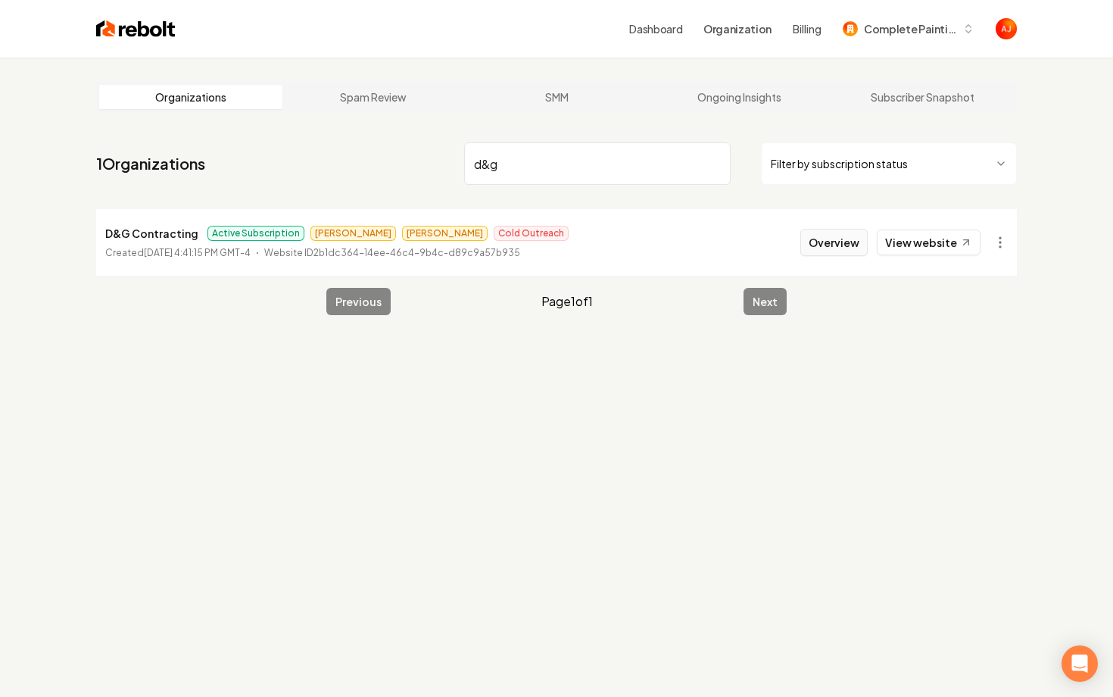
type input "d&g"
click at [829, 247] on button "Overview" at bounding box center [834, 242] width 67 height 27
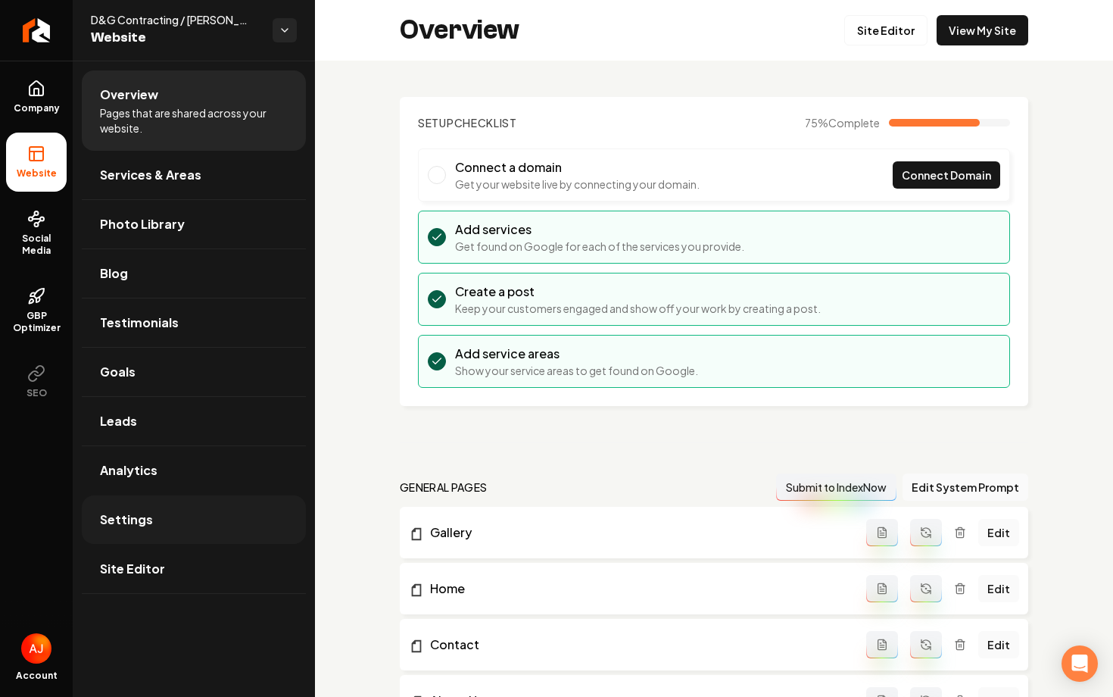
click at [151, 530] on link "Settings" at bounding box center [194, 519] width 224 height 48
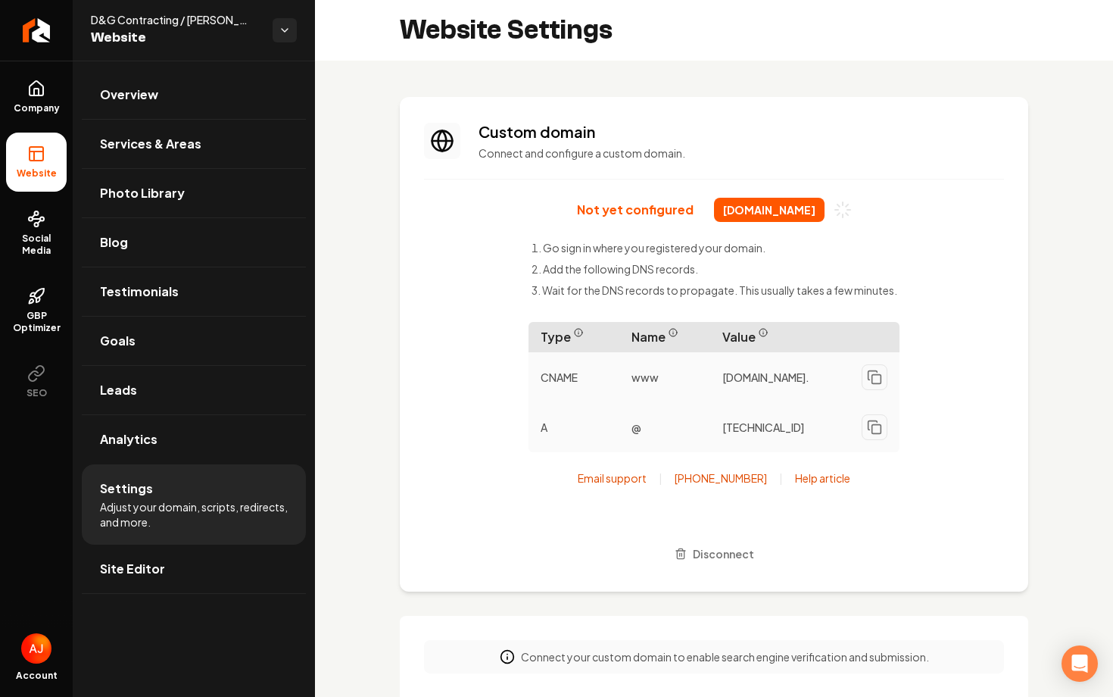
scroll to position [136, 0]
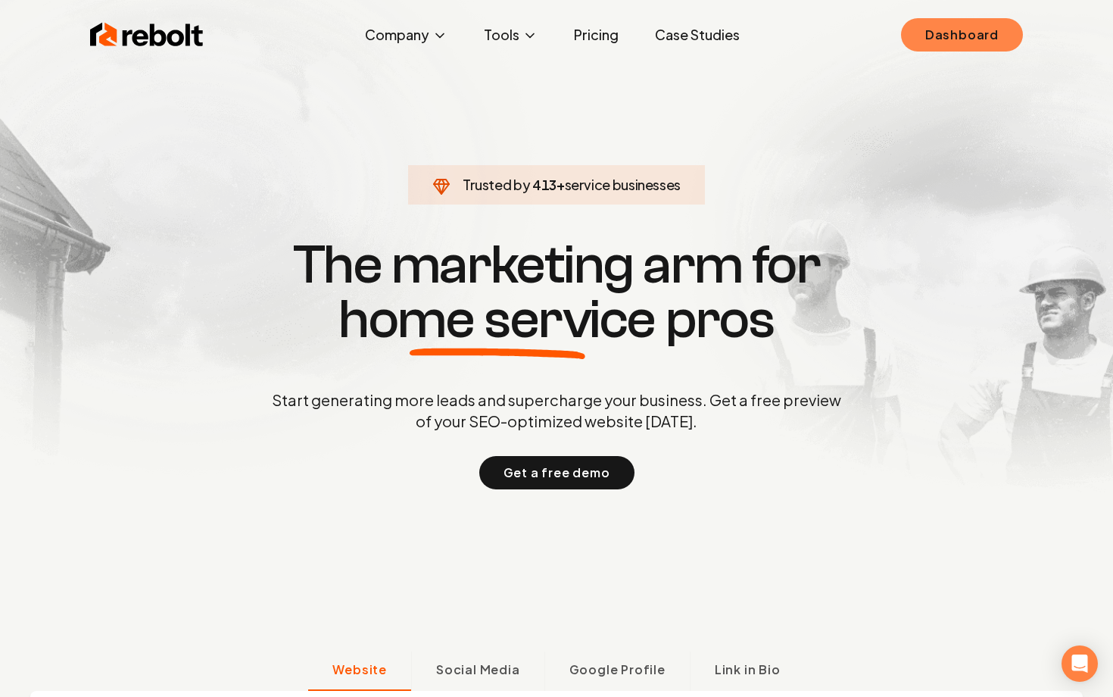
click at [919, 33] on link "Dashboard" at bounding box center [962, 34] width 122 height 33
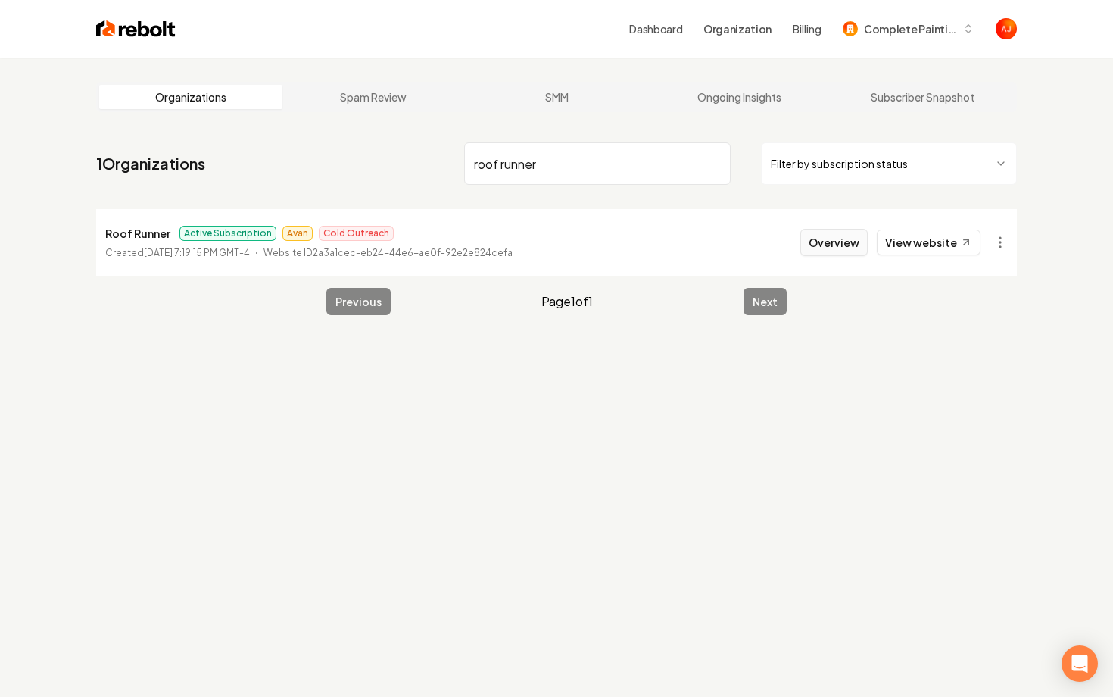
type input "roof runner"
click at [829, 239] on button "Overview" at bounding box center [834, 242] width 67 height 27
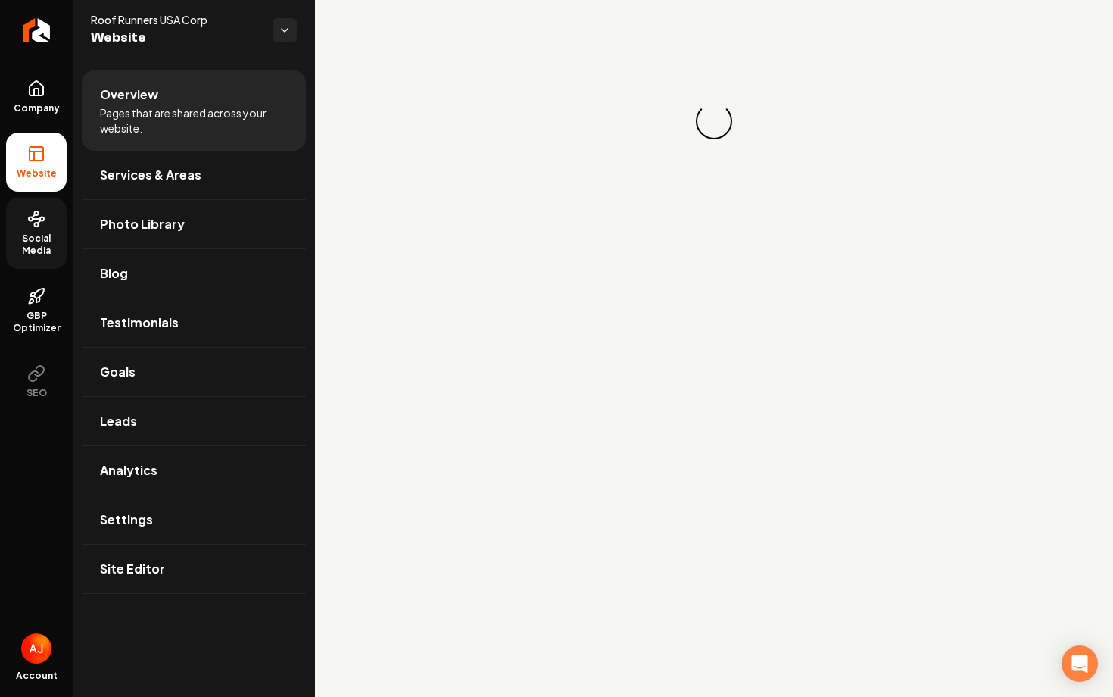
click at [39, 216] on icon at bounding box center [36, 219] width 18 height 18
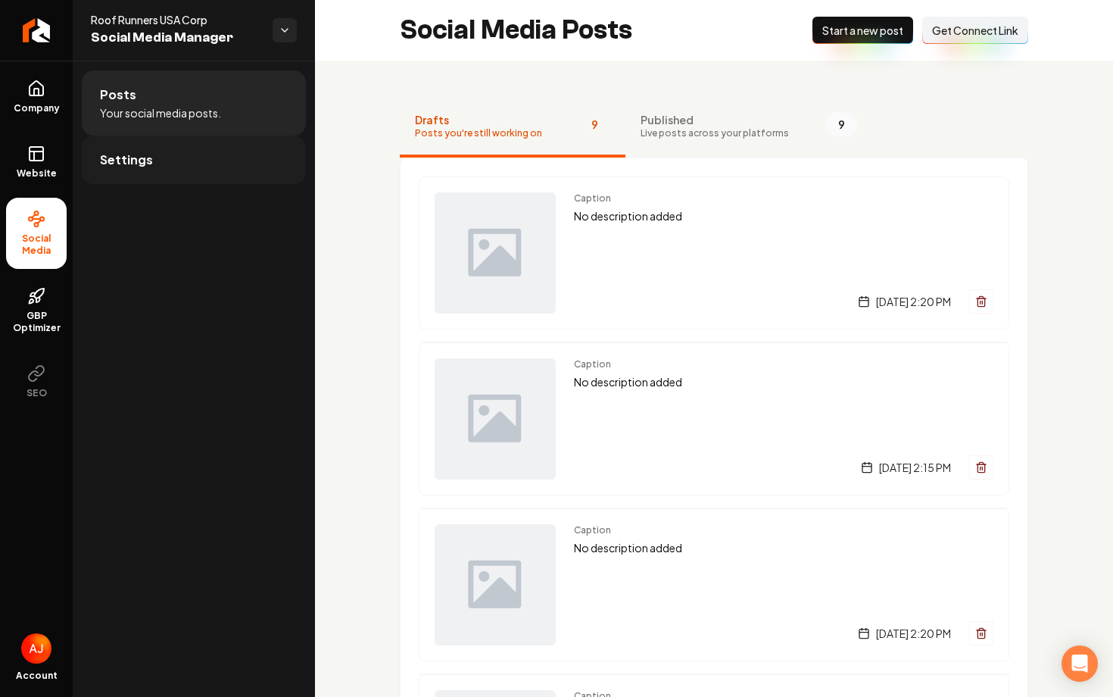
click at [143, 159] on span "Settings" at bounding box center [126, 160] width 53 height 18
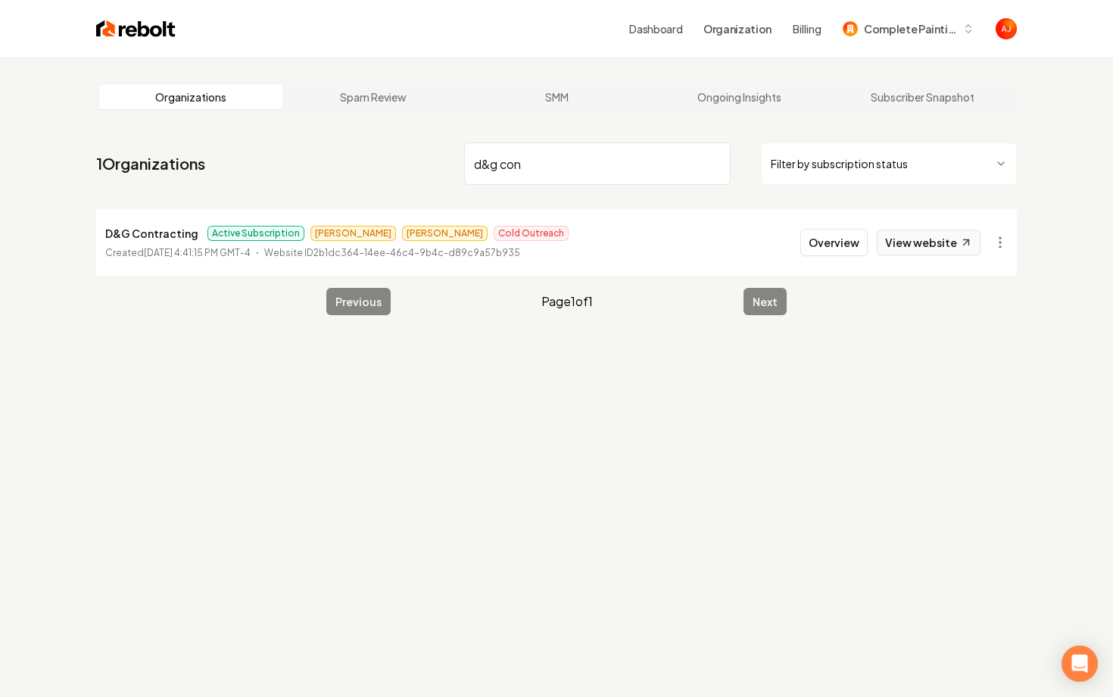
type input "d&g con"
click at [893, 247] on link "View website" at bounding box center [929, 242] width 104 height 26
click at [822, 241] on button "Overview" at bounding box center [834, 242] width 67 height 27
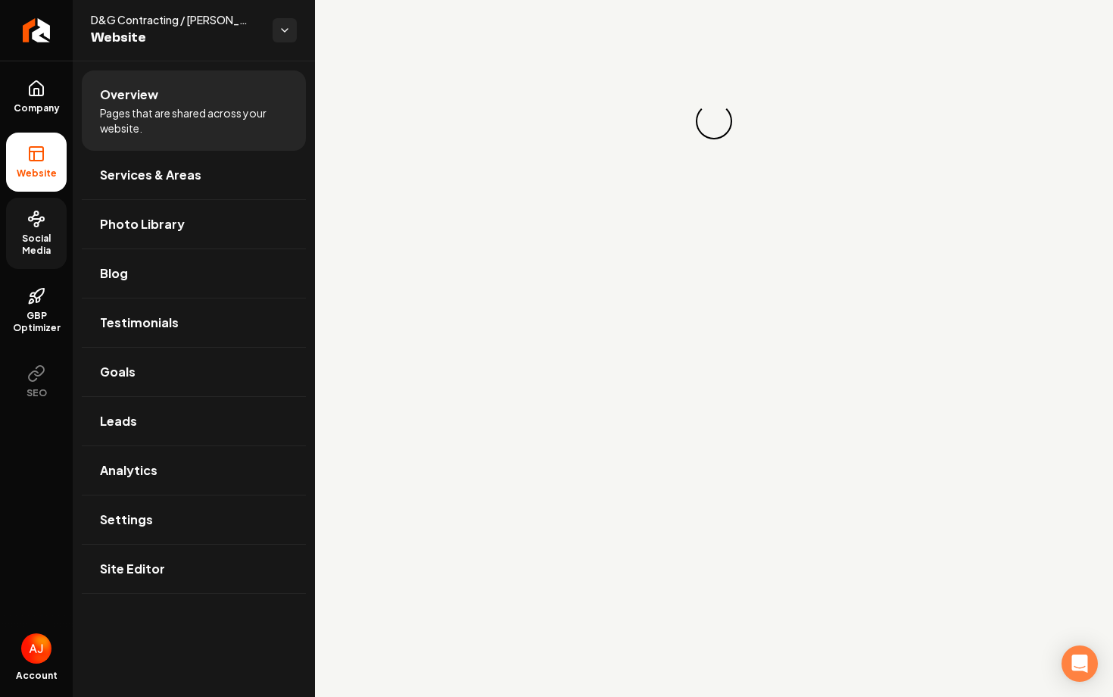
click at [14, 231] on link "Social Media" at bounding box center [36, 233] width 61 height 71
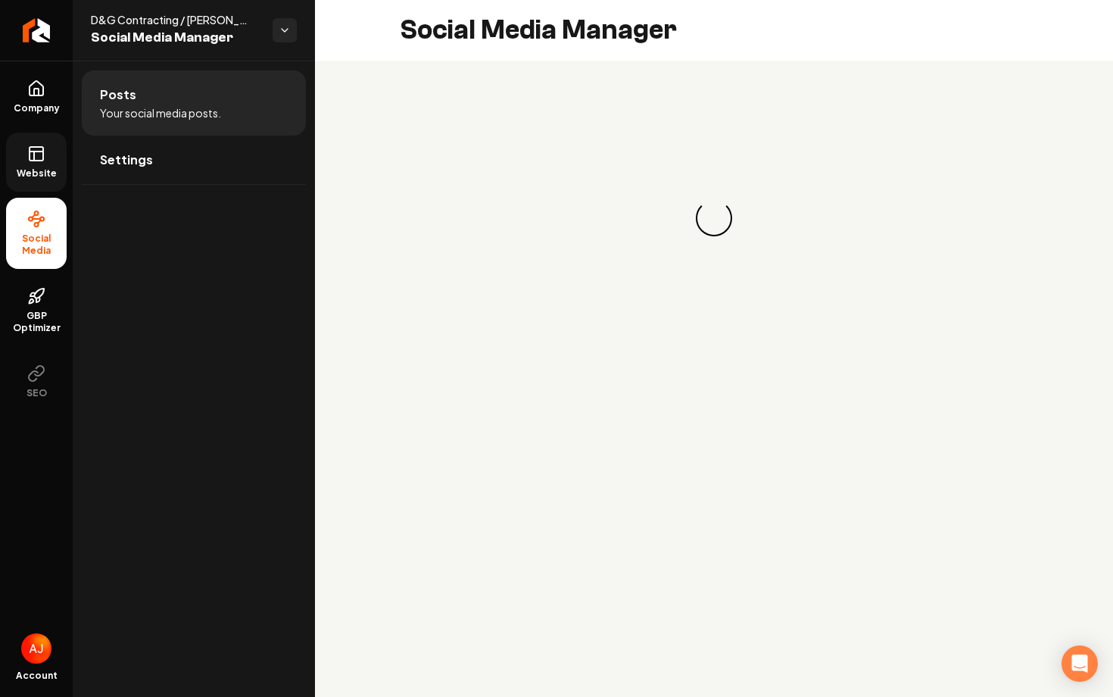
click at [25, 161] on link "Website" at bounding box center [36, 162] width 61 height 59
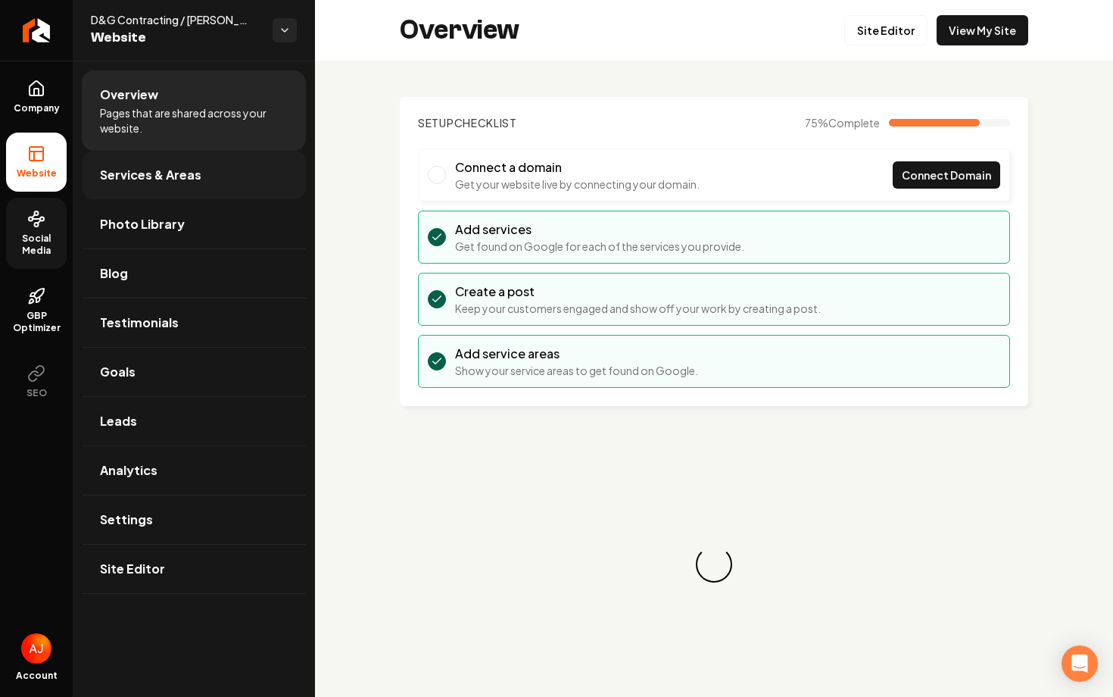
click at [158, 167] on span "Services & Areas" at bounding box center [150, 175] width 101 height 18
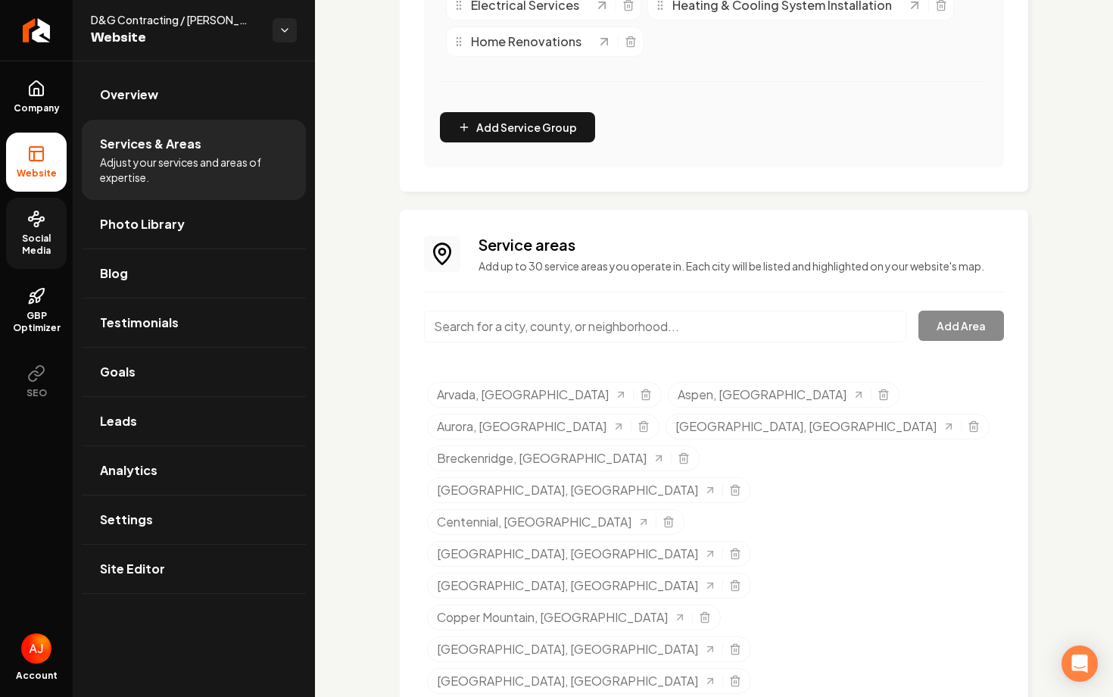
scroll to position [918, 0]
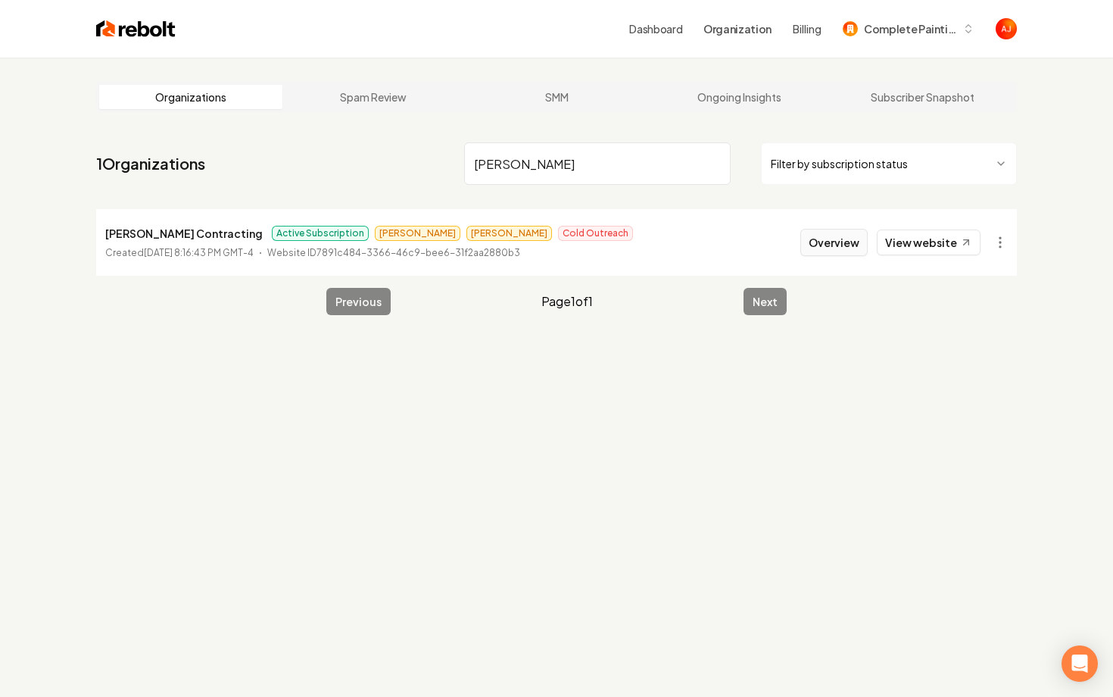
type input "borja"
click at [829, 239] on button "Overview" at bounding box center [834, 242] width 67 height 27
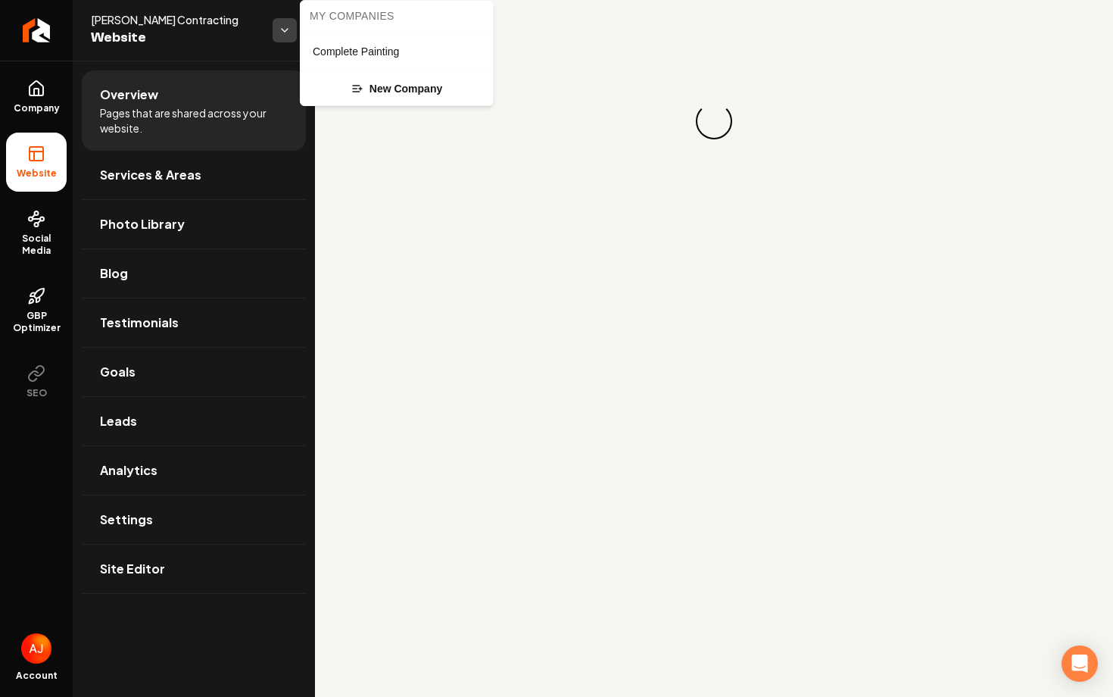
click at [286, 40] on html "Company Website Social Media GBP Optimizer SEO Account Borja Contracting Websit…" at bounding box center [556, 348] width 1113 height 697
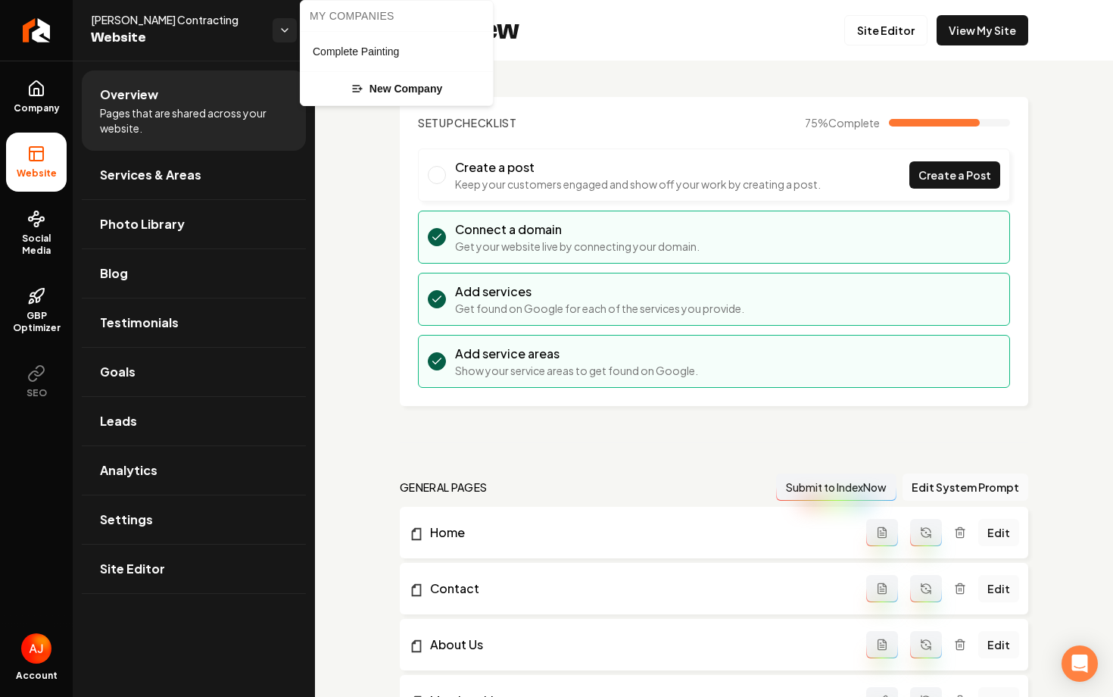
click at [248, 39] on html "Company Website Social Media GBP Optimizer SEO Account Borja Contracting Websit…" at bounding box center [556, 348] width 1113 height 697
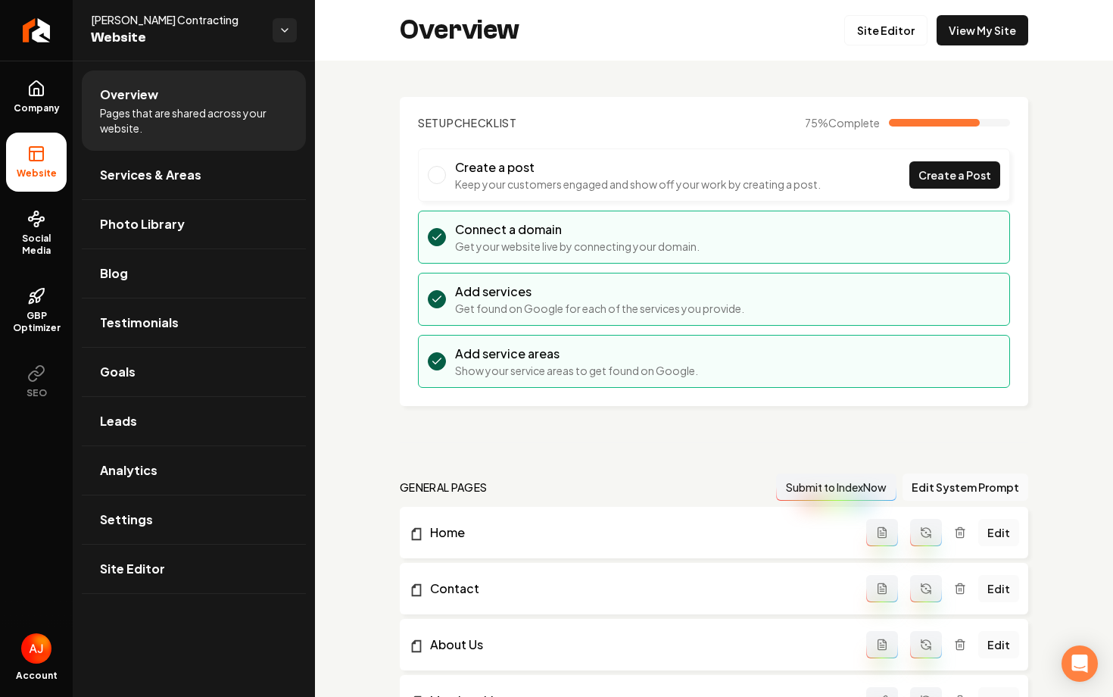
click at [282, 44] on div "Borja Contracting Website" at bounding box center [194, 30] width 242 height 61
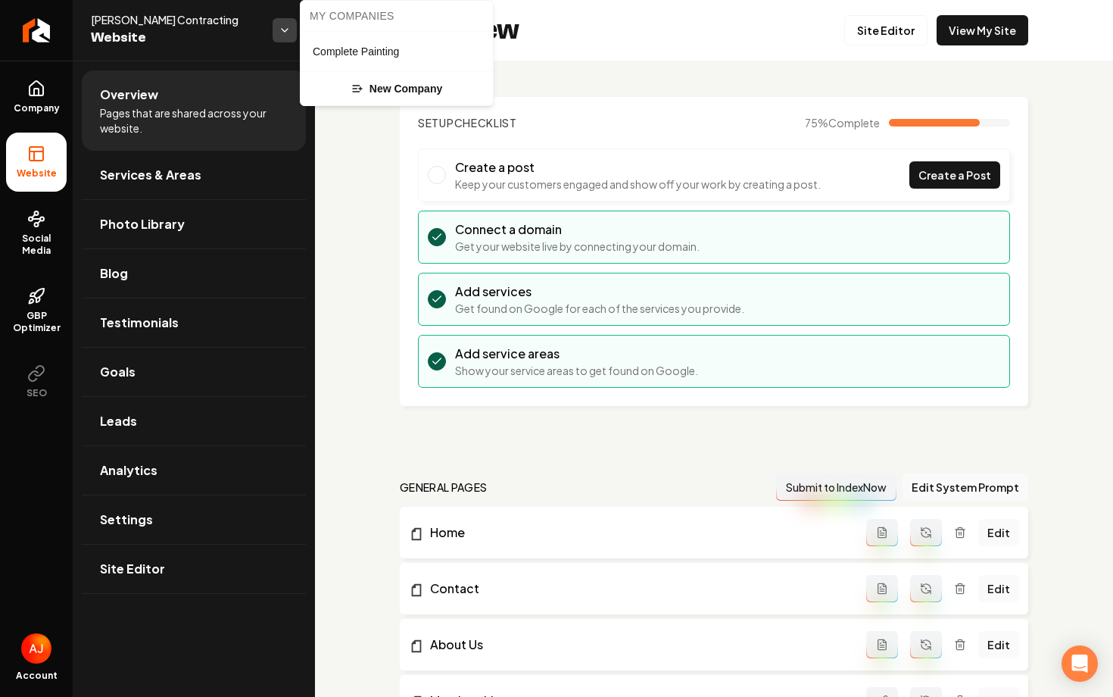
click at [282, 34] on html "Company Website Social Media GBP Optimizer SEO Account Borja Contracting Websit…" at bounding box center [556, 348] width 1113 height 697
click at [229, 45] on html "Company Website Social Media GBP Optimizer SEO Account Borja Contracting Websit…" at bounding box center [556, 348] width 1113 height 697
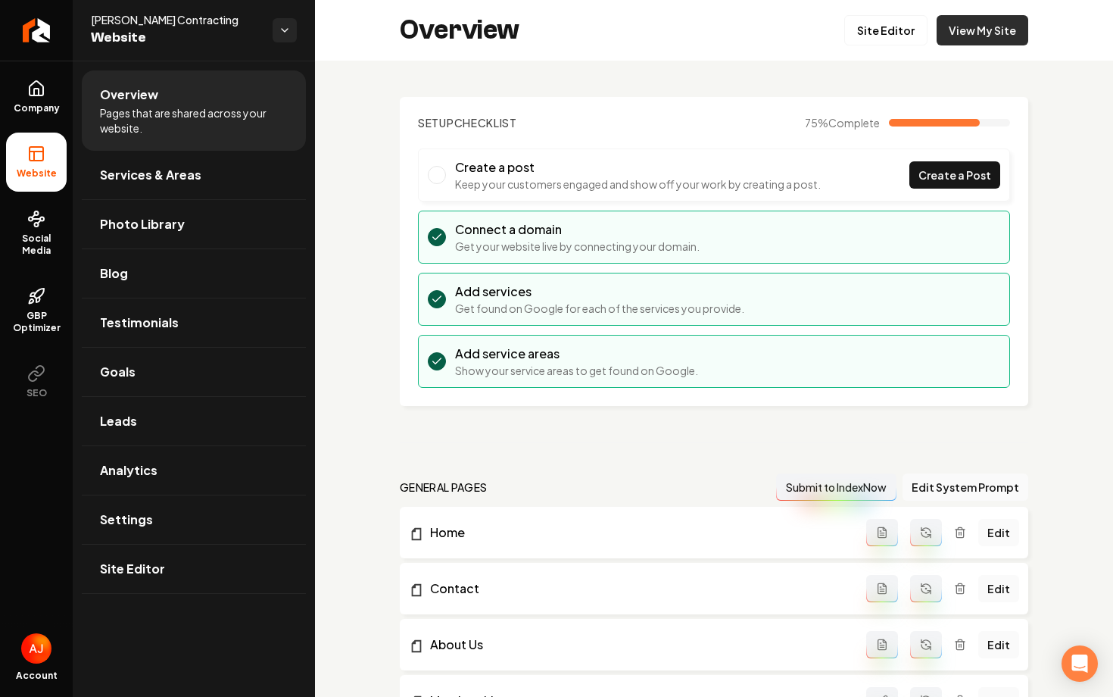
click at [966, 36] on link "View My Site" at bounding box center [983, 30] width 92 height 30
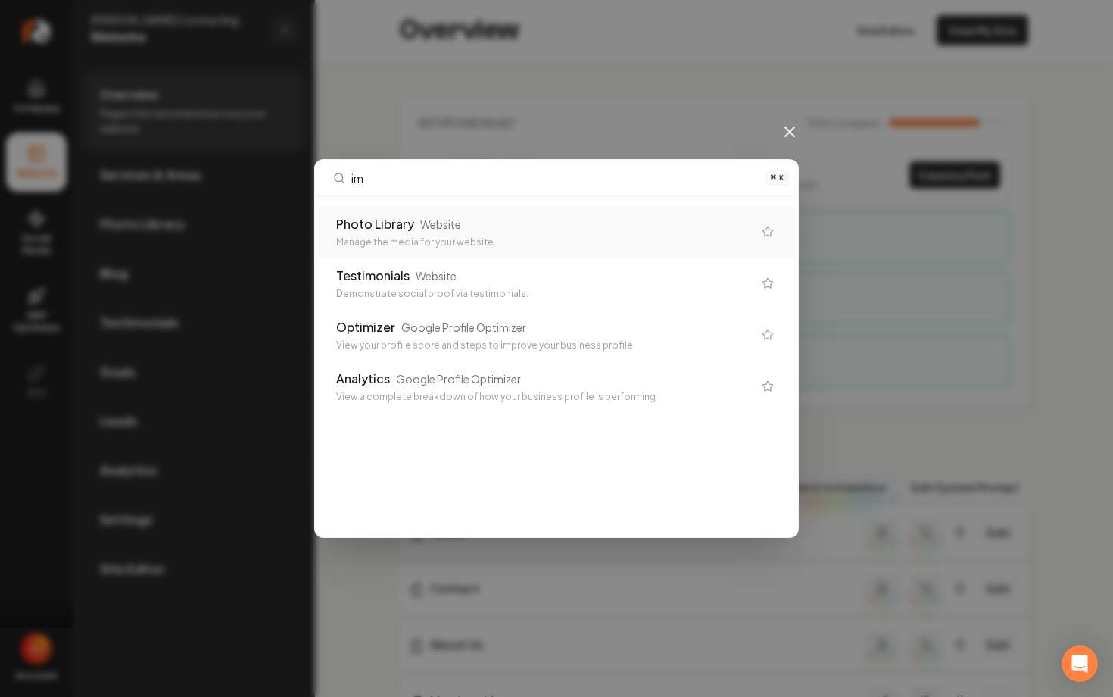
type input "i"
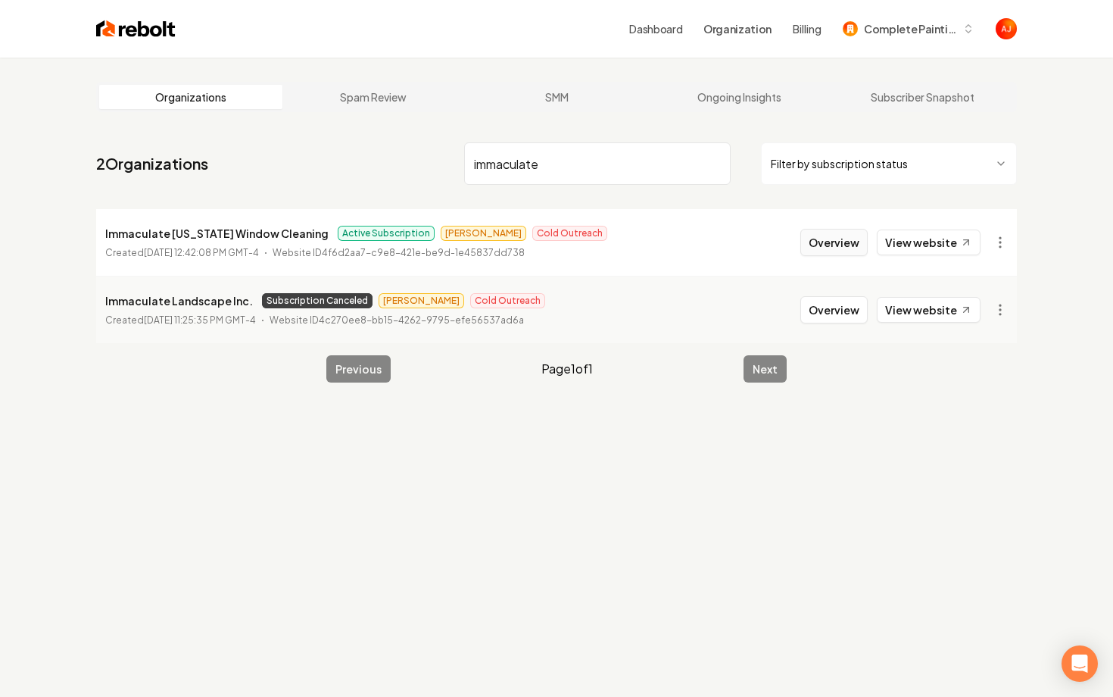
type input "immaculate"
click at [833, 238] on button "Overview" at bounding box center [834, 242] width 67 height 27
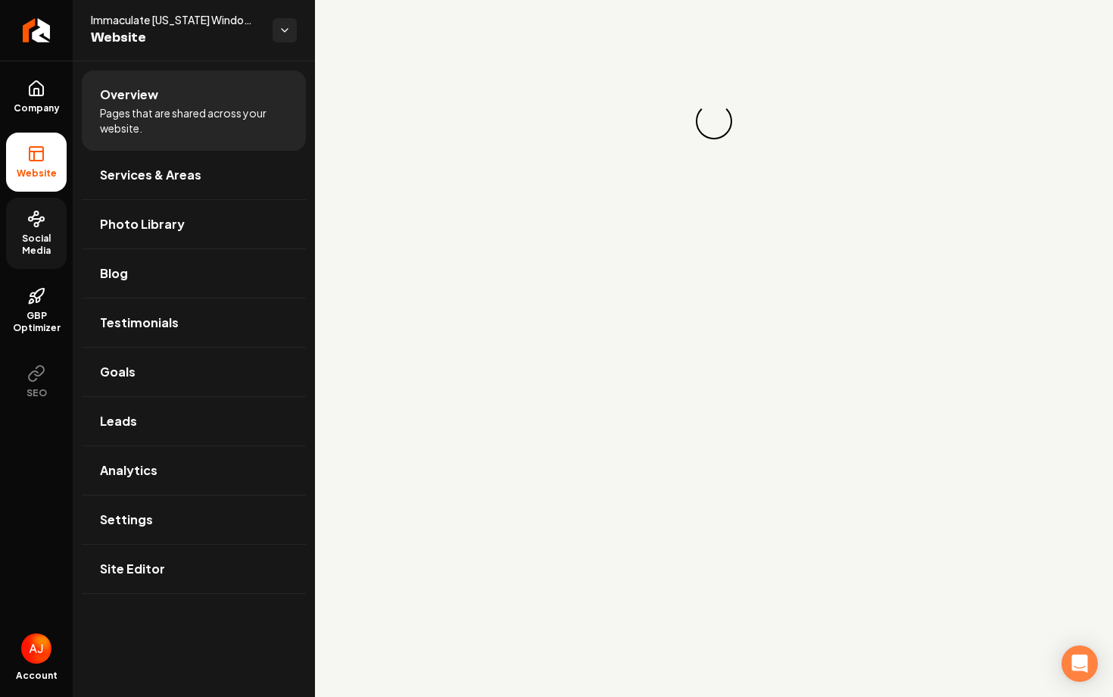
click at [11, 226] on link "Social Media" at bounding box center [36, 233] width 61 height 71
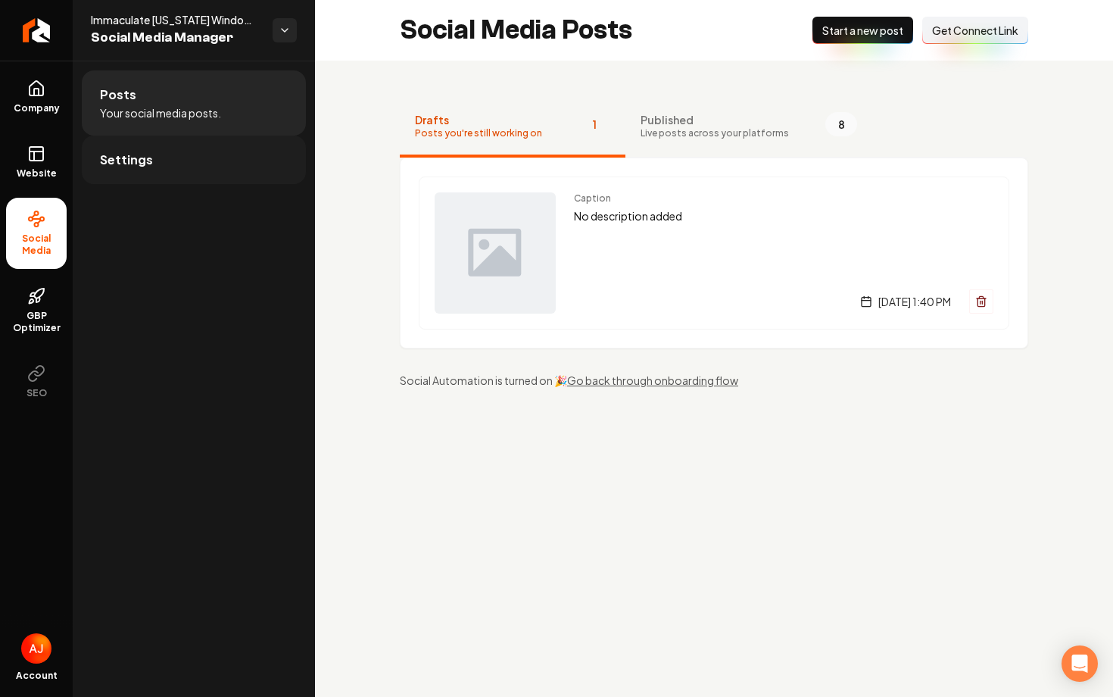
click at [208, 159] on link "Settings" at bounding box center [194, 160] width 224 height 48
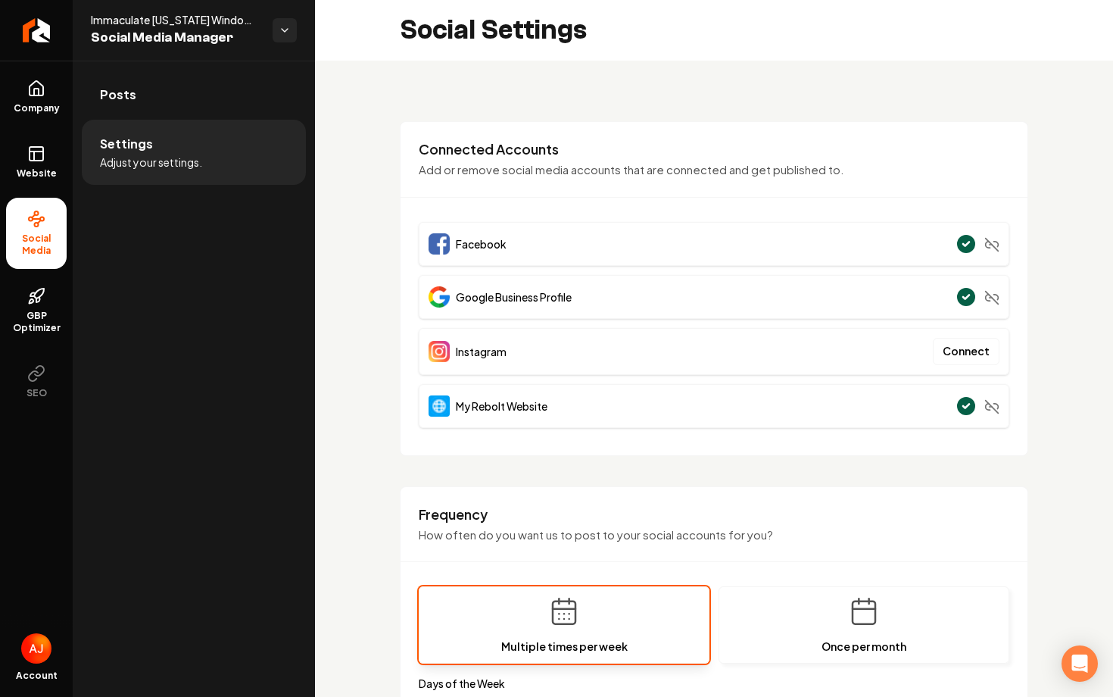
click at [126, 127] on li "Settings Adjust your settings." at bounding box center [194, 152] width 224 height 65
click at [126, 111] on link "Posts" at bounding box center [194, 94] width 224 height 48
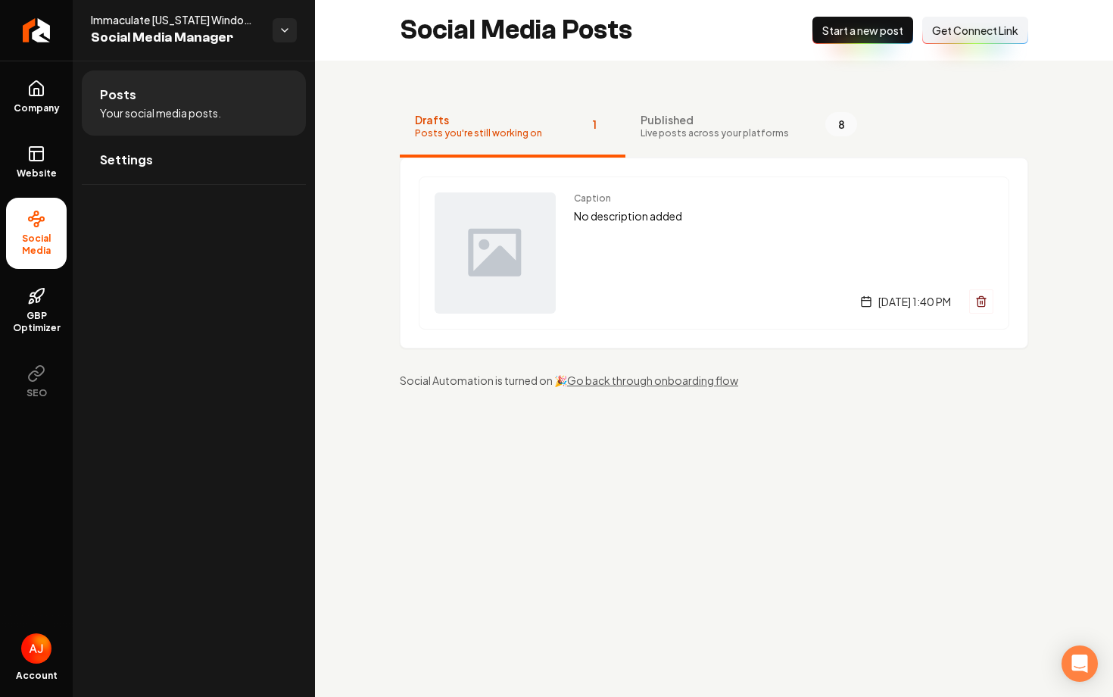
click at [966, 42] on button "Connect Link Get Connect Link" at bounding box center [976, 30] width 106 height 27
